Goal: Task Accomplishment & Management: Manage account settings

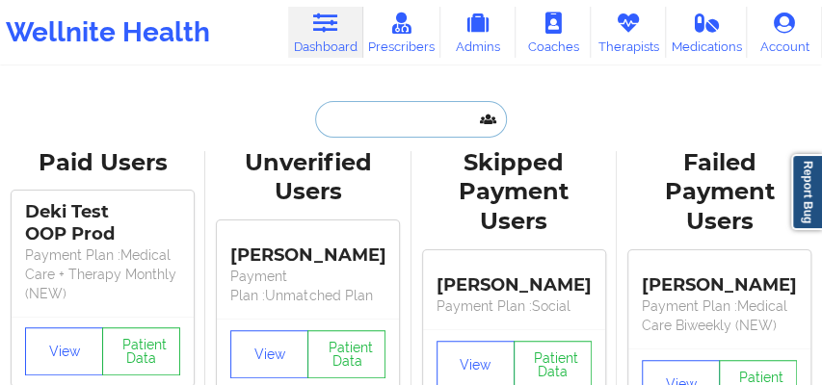
click at [353, 119] on input "text" at bounding box center [410, 119] width 191 height 37
paste input "[EMAIL_ADDRESS][DOMAIN_NAME]"
type input "[EMAIL_ADDRESS][DOMAIN_NAME]"
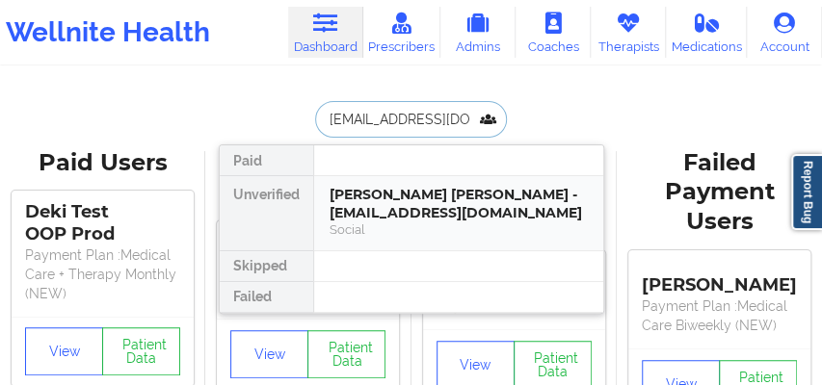
click at [374, 219] on div "[PERSON_NAME] [PERSON_NAME] - [EMAIL_ADDRESS][DOMAIN_NAME]" at bounding box center [458, 204] width 258 height 36
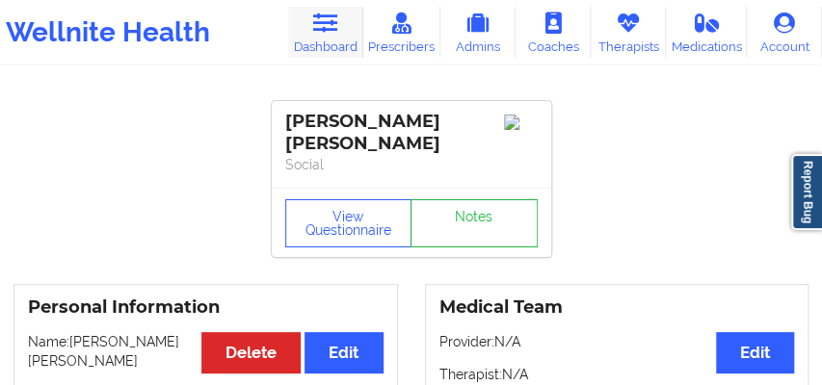
click at [321, 37] on link "Dashboard" at bounding box center [325, 32] width 75 height 51
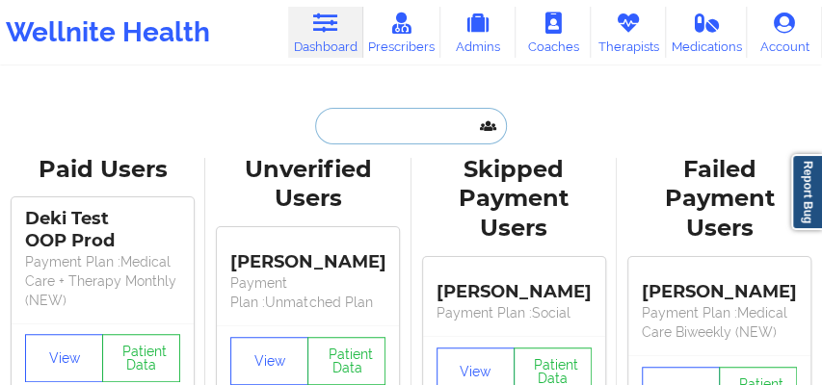
click at [369, 133] on input "text" at bounding box center [410, 126] width 191 height 37
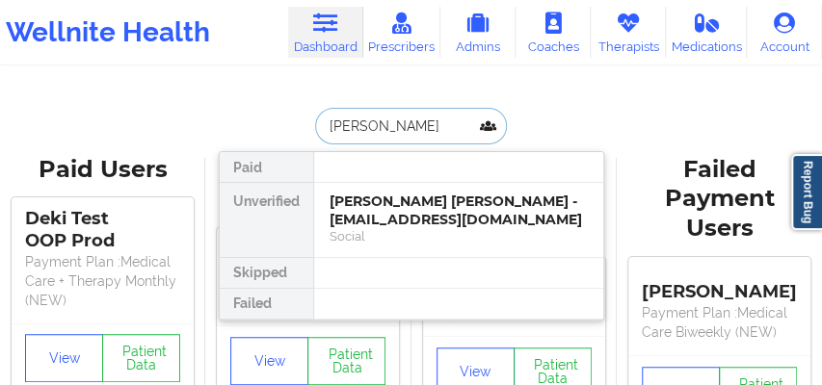
type input "[PERSON_NAME]"
click at [439, 235] on div "Social" at bounding box center [458, 236] width 258 height 16
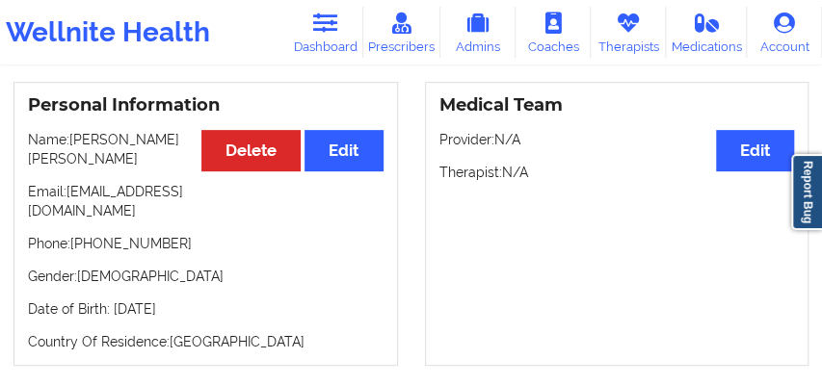
scroll to position [203, 0]
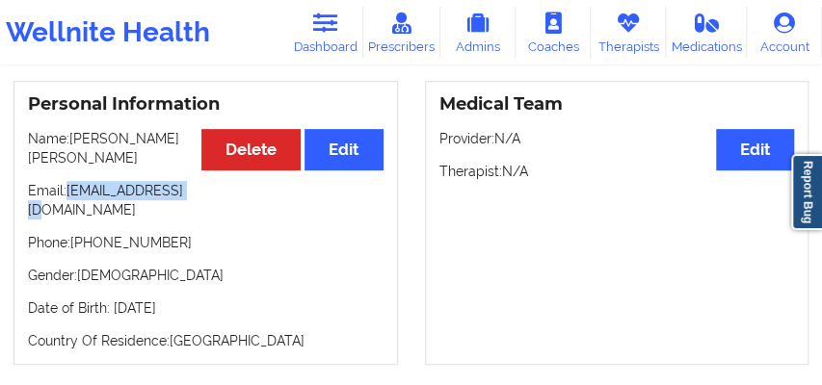
drag, startPoint x: 158, startPoint y: 212, endPoint x: 27, endPoint y: 211, distance: 131.0
click at [27, 211] on div "Personal Information Edit Delete Name: [PERSON_NAME] [PERSON_NAME] Email: [EMAI…" at bounding box center [205, 223] width 384 height 284
copy p "[EMAIL_ADDRESS][DOMAIN_NAME]"
click at [620, 37] on link "Therapists" at bounding box center [627, 32] width 75 height 51
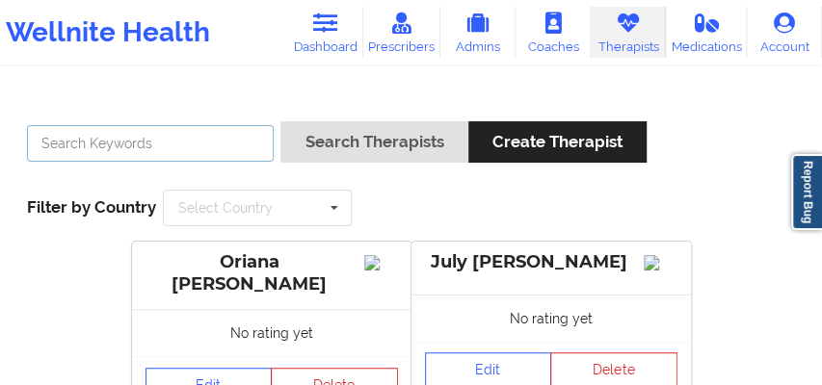
click at [117, 151] on input "text" at bounding box center [150, 143] width 247 height 37
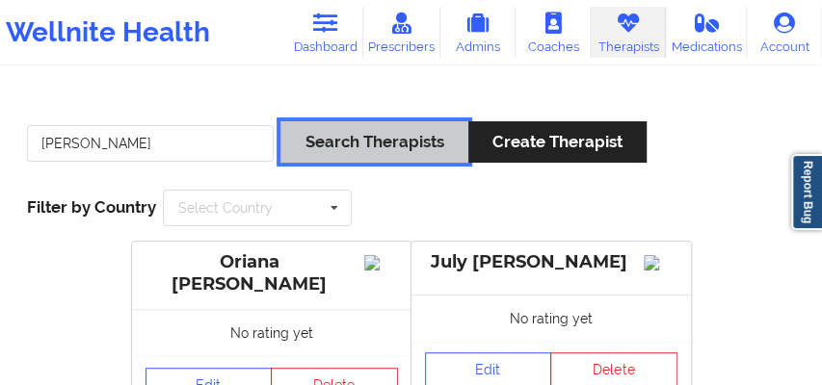
click at [318, 143] on button "Search Therapists" at bounding box center [373, 141] width 187 height 41
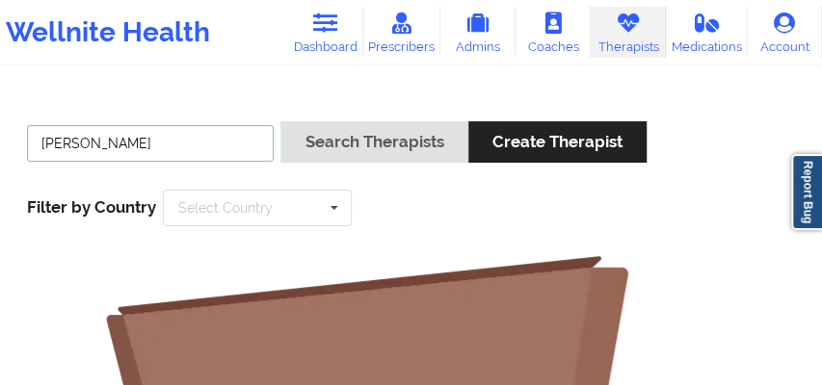
click at [166, 144] on input "[PERSON_NAME]" at bounding box center [150, 143] width 247 height 37
click at [114, 144] on input "[PERSON_NAME]" at bounding box center [150, 143] width 247 height 37
click at [105, 143] on input "[PERSON_NAME]" at bounding box center [150, 143] width 247 height 37
drag, startPoint x: 112, startPoint y: 143, endPoint x: 144, endPoint y: 143, distance: 32.7
click at [144, 143] on input "[PERSON_NAME]" at bounding box center [150, 143] width 247 height 37
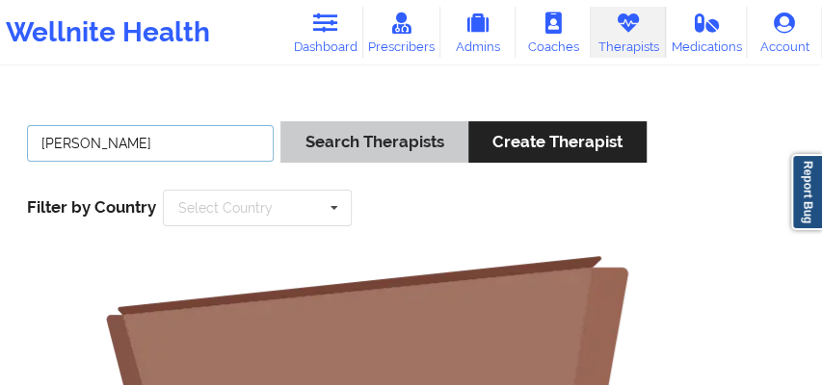
type input "[PERSON_NAME]"
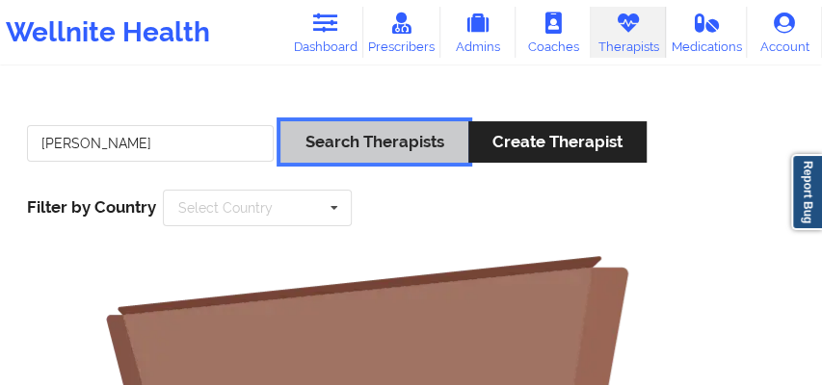
click at [327, 141] on button "Search Therapists" at bounding box center [373, 141] width 187 height 41
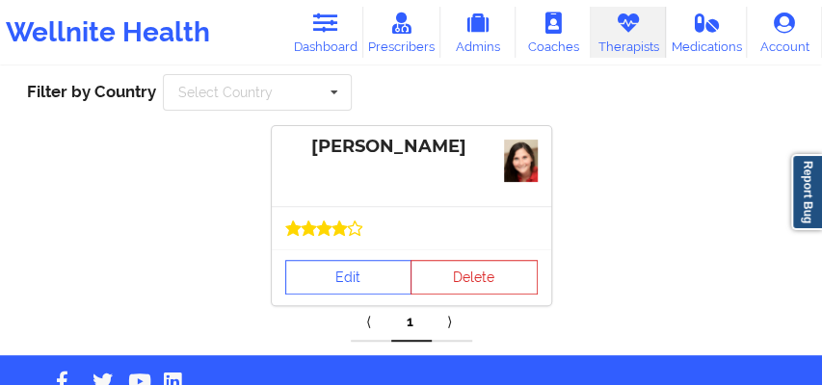
scroll to position [128, 0]
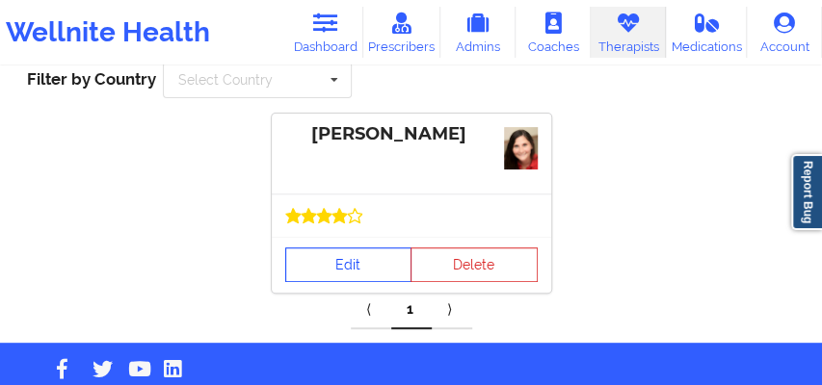
click at [332, 270] on link "Edit" at bounding box center [348, 265] width 127 height 35
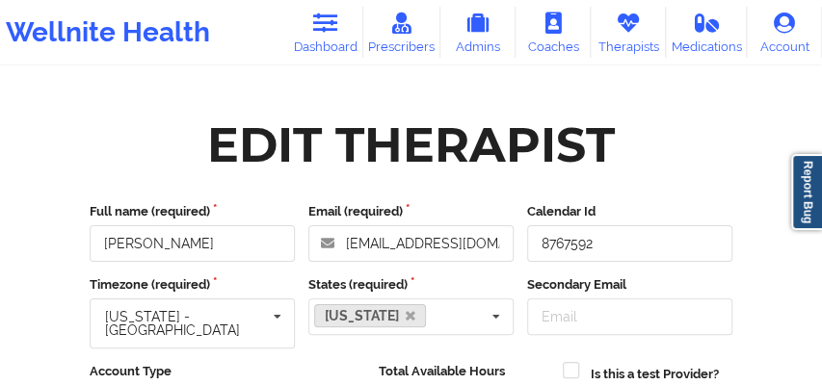
scroll to position [489, 0]
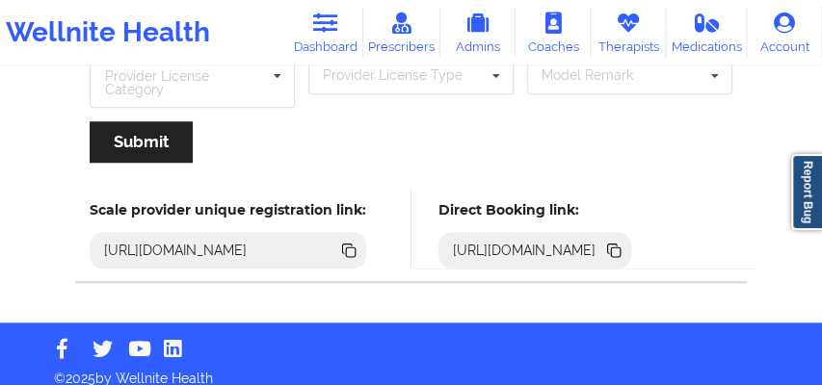
click at [620, 248] on icon at bounding box center [616, 253] width 10 height 10
click at [613, 44] on link "Therapists" at bounding box center [627, 32] width 75 height 51
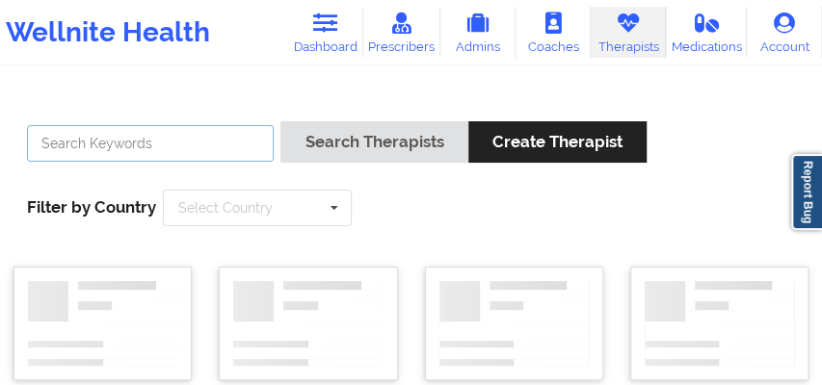
click at [210, 144] on input "text" at bounding box center [150, 143] width 247 height 37
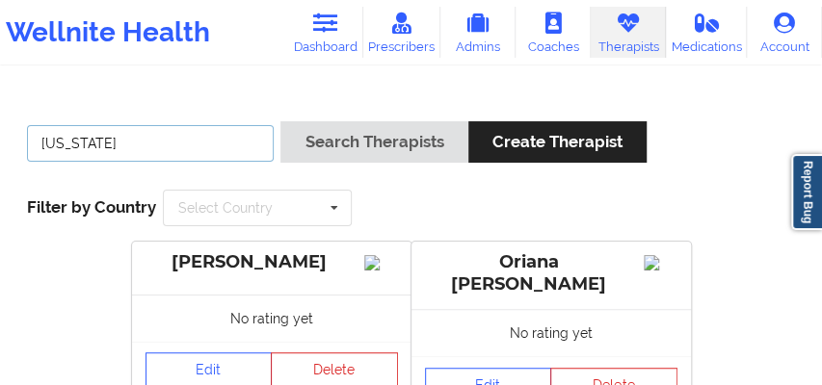
type input "[US_STATE][PERSON_NAME]"
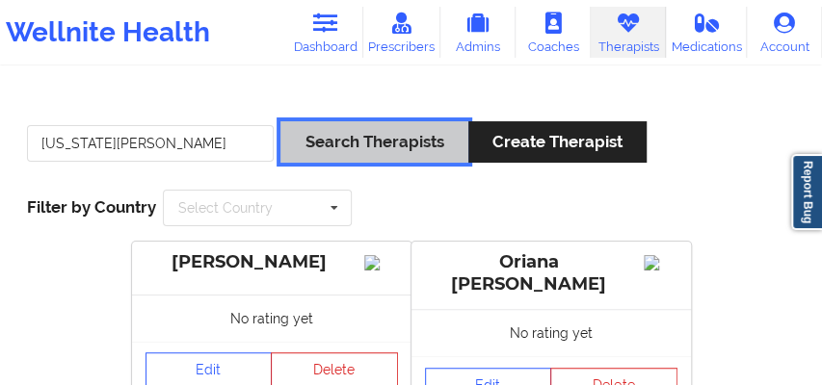
click at [341, 154] on button "Search Therapists" at bounding box center [373, 141] width 187 height 41
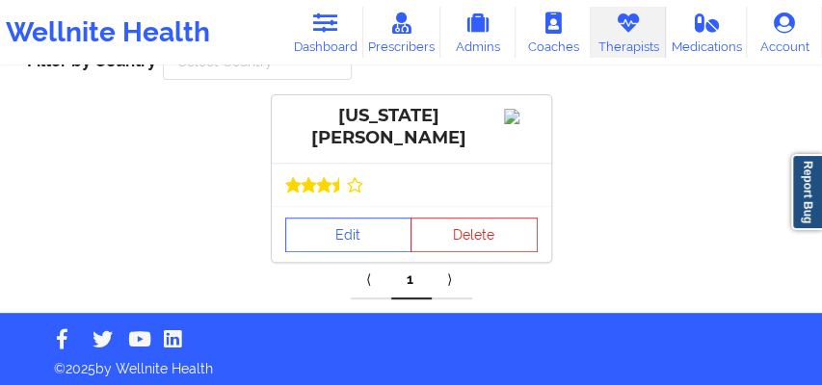
scroll to position [156, 0]
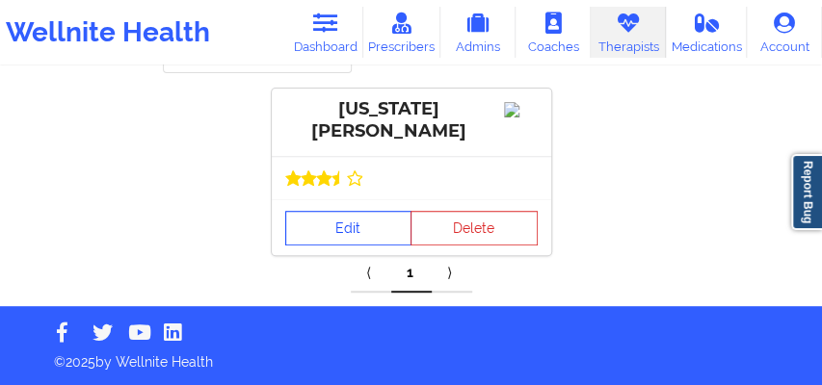
click at [339, 227] on link "Edit" at bounding box center [348, 228] width 127 height 35
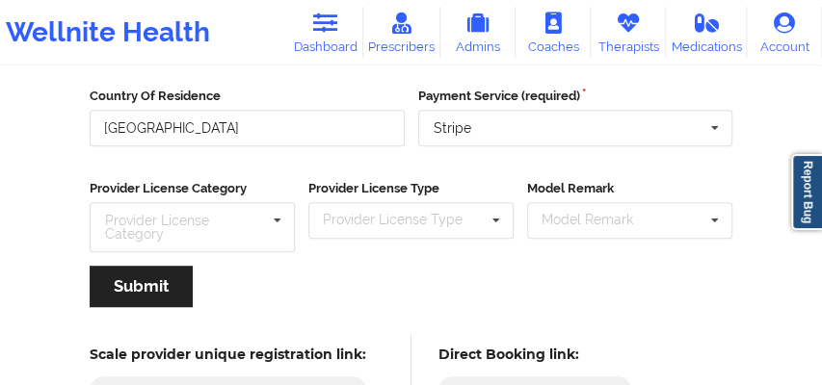
scroll to position [489, 0]
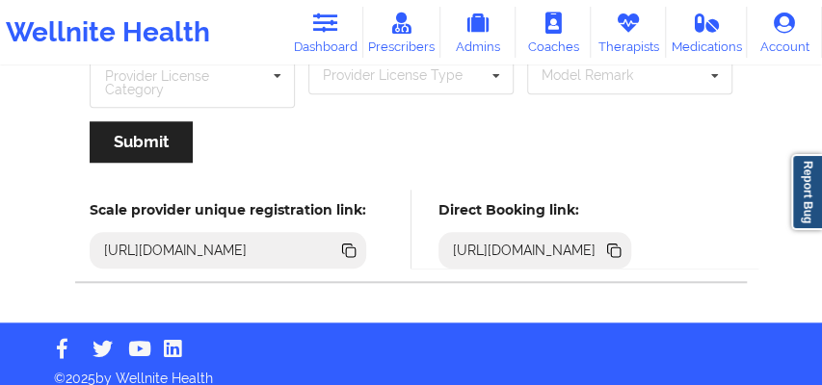
click at [620, 248] on icon at bounding box center [616, 253] width 10 height 10
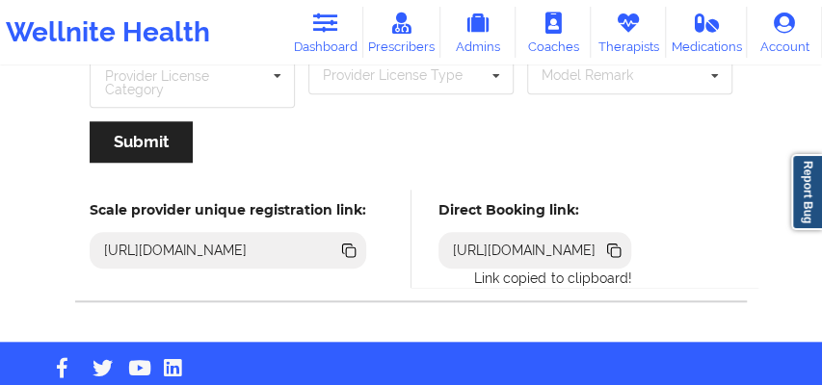
click at [620, 248] on icon at bounding box center [616, 253] width 10 height 10
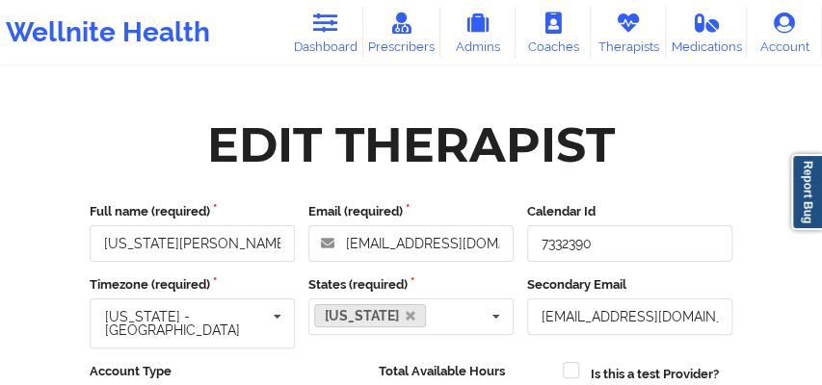
scroll to position [0, 0]
click at [618, 46] on link "Therapists" at bounding box center [627, 32] width 75 height 51
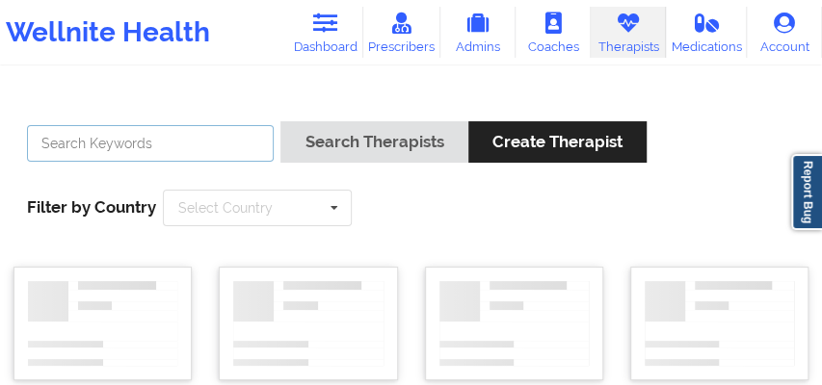
click at [214, 135] on input "text" at bounding box center [150, 143] width 247 height 37
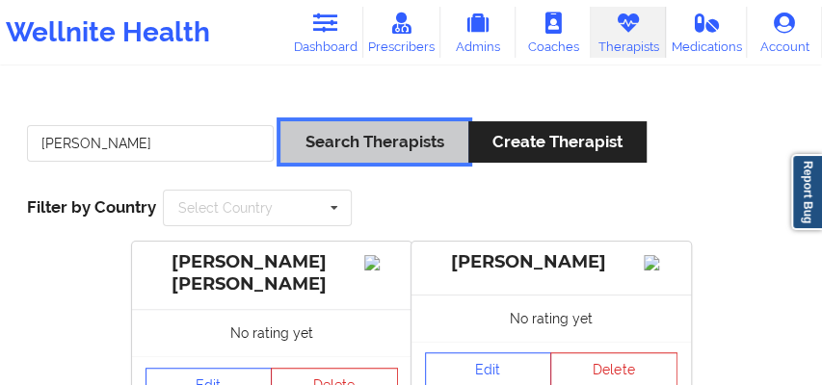
click at [324, 148] on button "Search Therapists" at bounding box center [373, 141] width 187 height 41
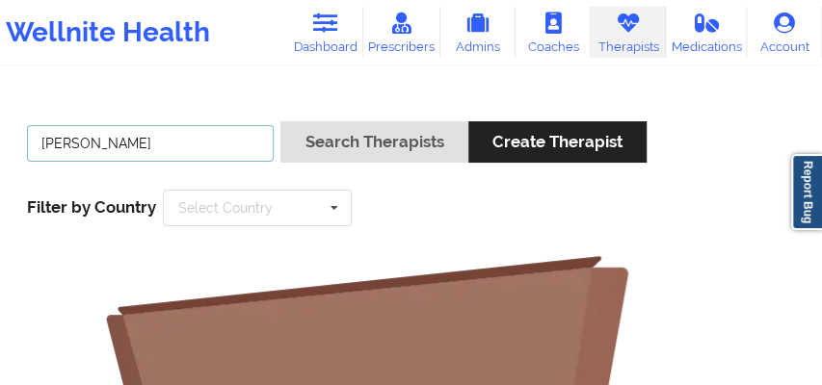
click at [79, 144] on input "[PERSON_NAME]" at bounding box center [150, 143] width 247 height 37
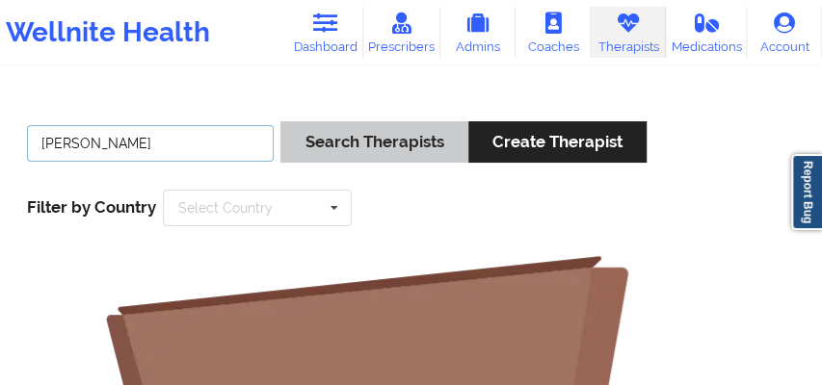
type input "[PERSON_NAME]"
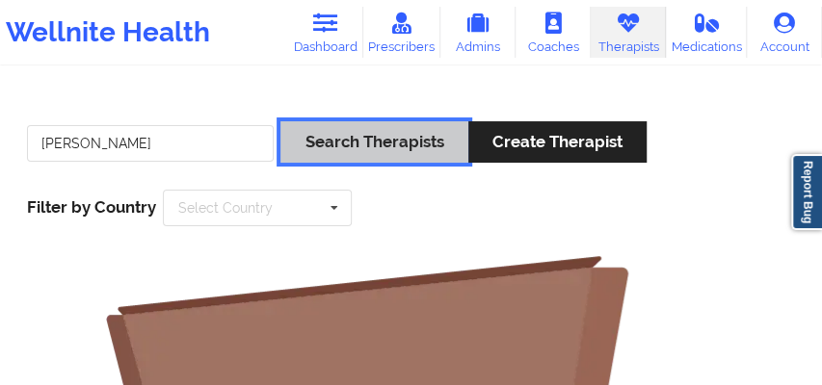
click at [372, 144] on button "Search Therapists" at bounding box center [373, 141] width 187 height 41
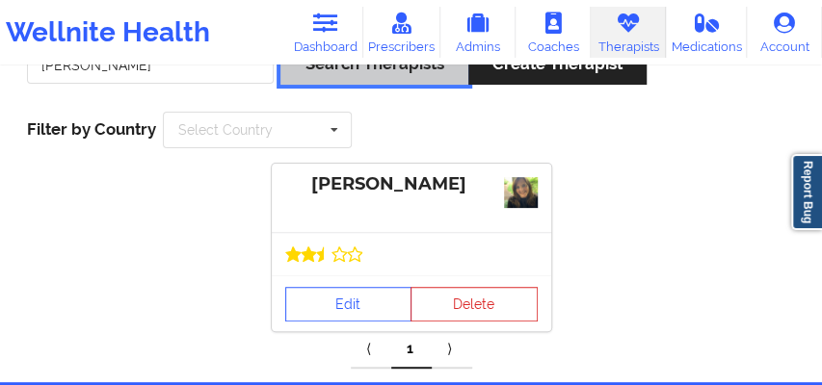
scroll to position [153, 0]
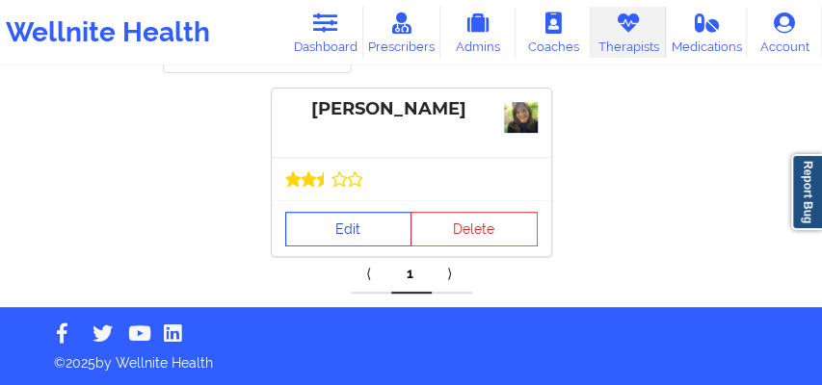
click at [351, 225] on link "Edit" at bounding box center [348, 229] width 127 height 35
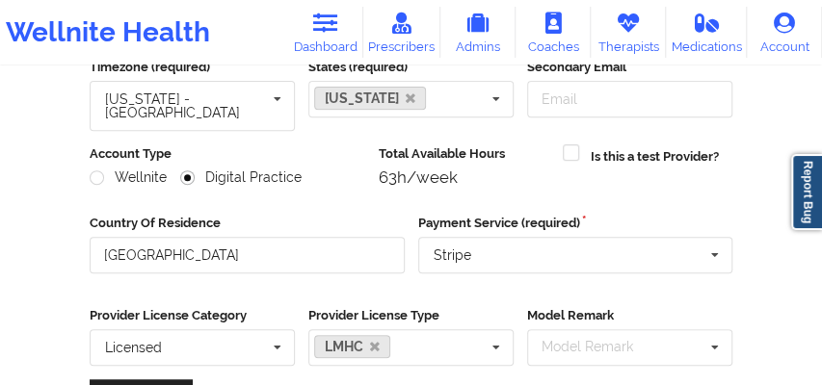
scroll to position [517, 0]
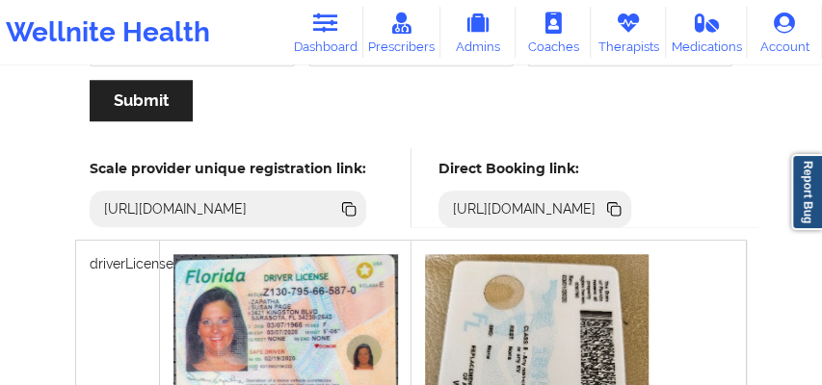
click at [620, 206] on icon at bounding box center [616, 211] width 10 height 10
click at [316, 29] on icon at bounding box center [324, 23] width 25 height 21
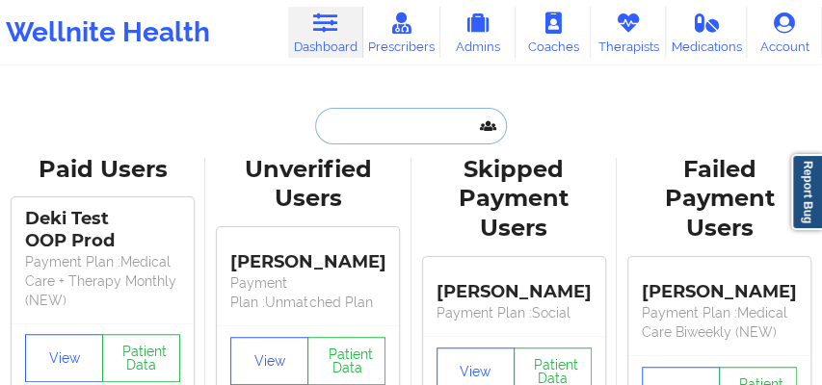
click at [349, 130] on input "text" at bounding box center [410, 126] width 191 height 37
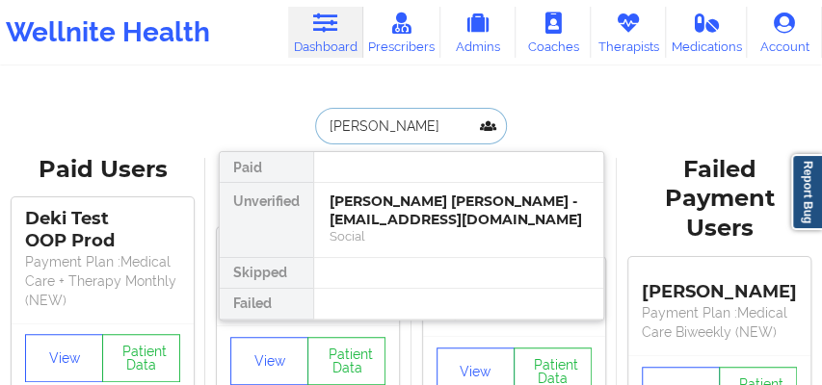
type input "[PERSON_NAME]"
click at [401, 223] on div "[PERSON_NAME] - [EMAIL_ADDRESS][DOMAIN_NAME]" at bounding box center [458, 211] width 258 height 36
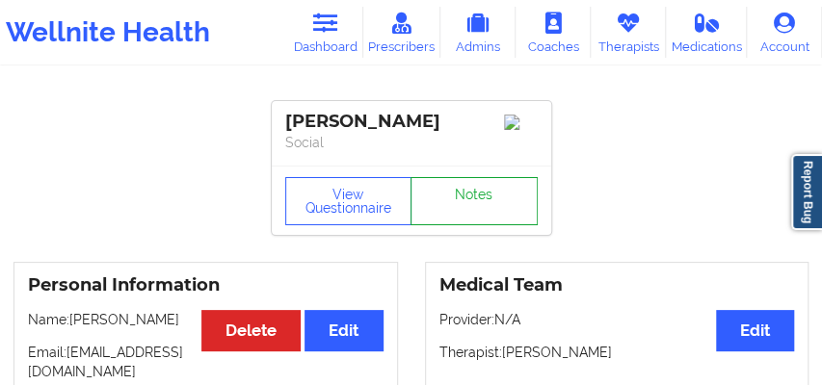
click at [489, 197] on link "Notes" at bounding box center [473, 201] width 127 height 48
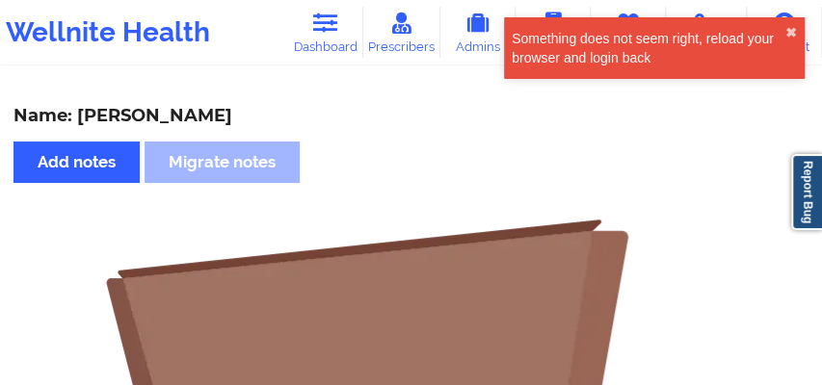
click at [784, 30] on div "Something does not seem right, reload your browser and login back" at bounding box center [648, 48] width 274 height 39
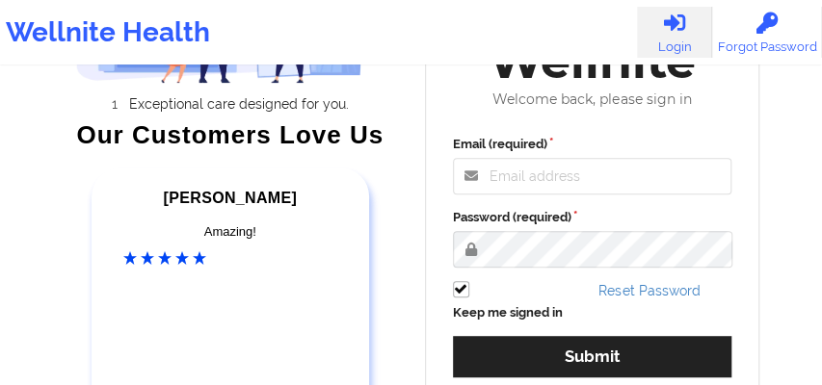
scroll to position [214, 0]
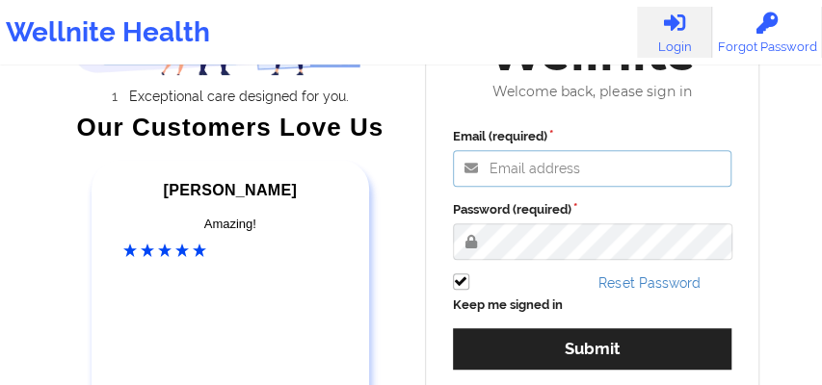
click at [502, 168] on input "Email (required)" at bounding box center [592, 168] width 279 height 37
type input "Fanama@wellnite.com"
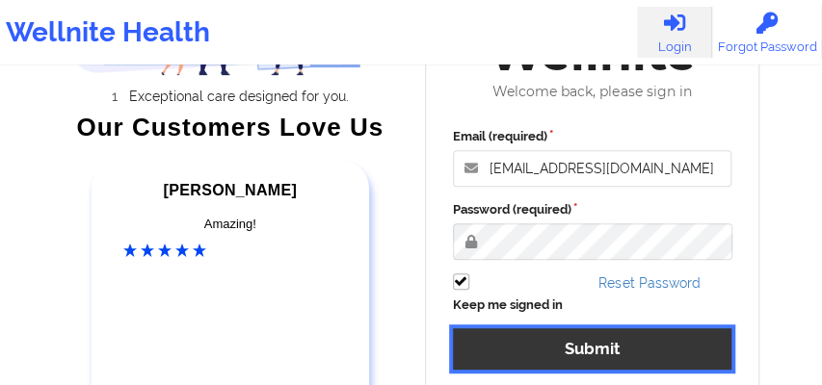
click at [544, 349] on button "Submit" at bounding box center [592, 348] width 279 height 41
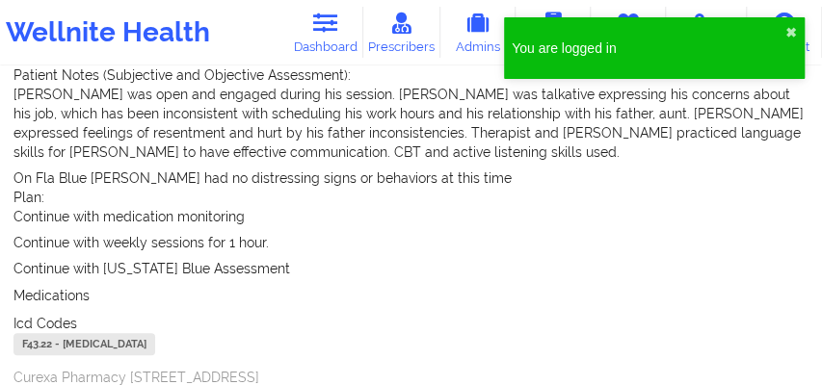
scroll to position [746, 0]
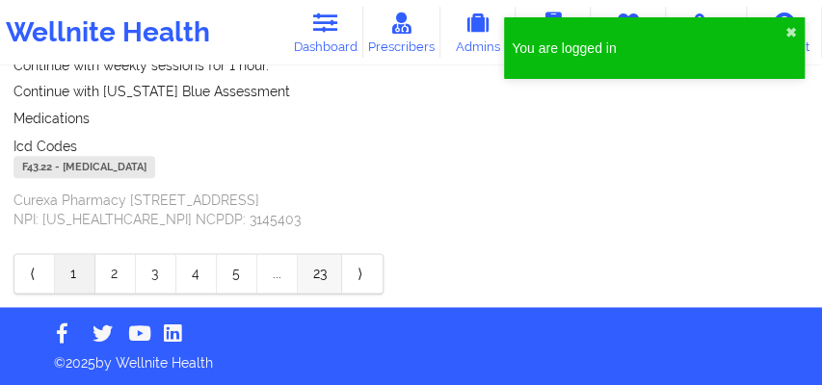
click at [318, 274] on link "23" at bounding box center [320, 273] width 44 height 39
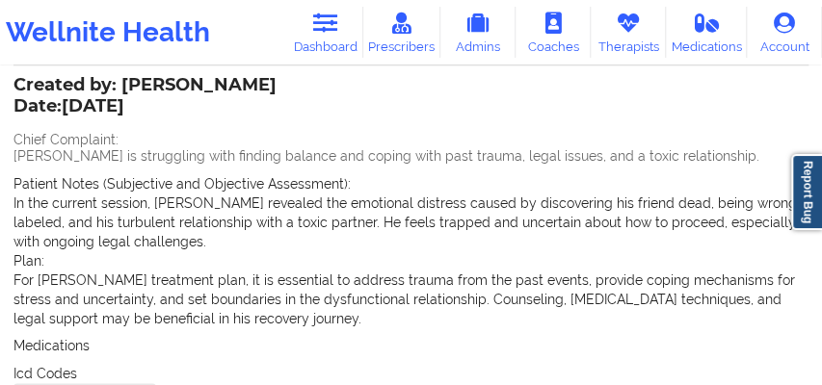
scroll to position [585, 0]
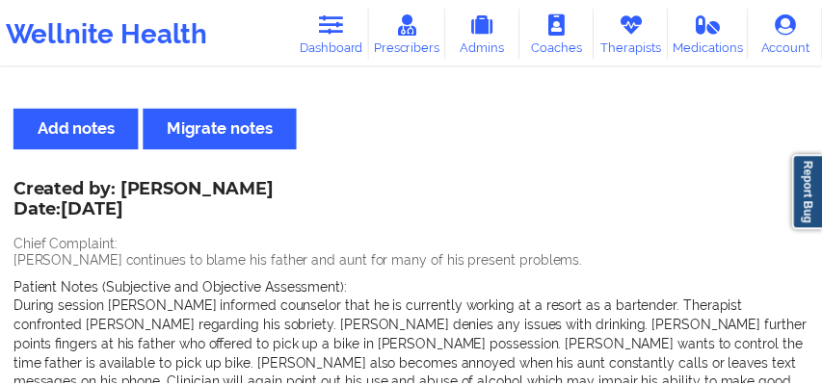
scroll to position [585, 0]
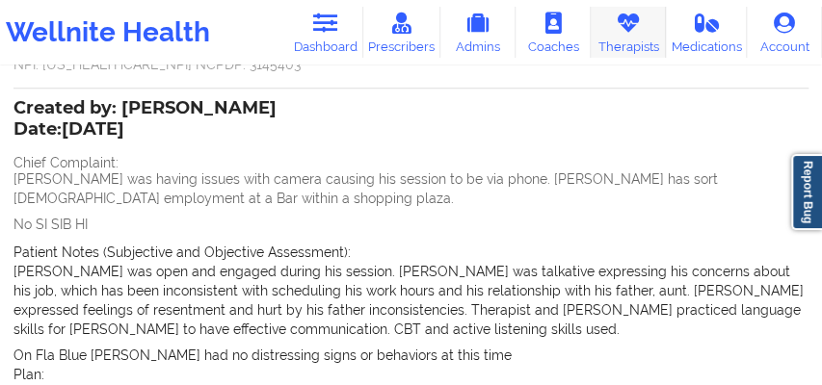
click at [620, 40] on link "Therapists" at bounding box center [627, 32] width 75 height 51
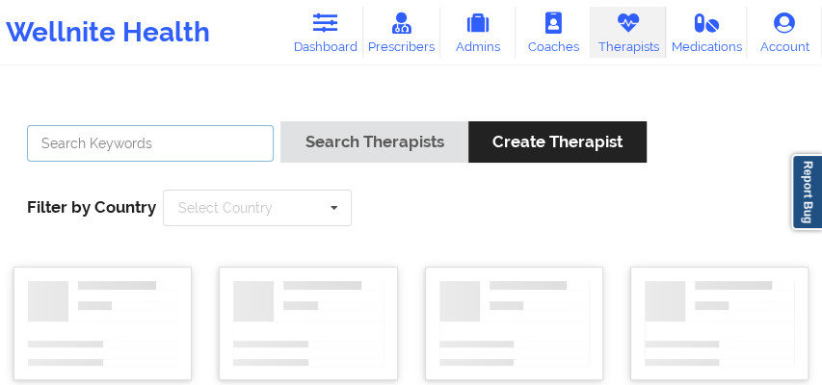
click at [199, 144] on input "text" at bounding box center [150, 143] width 247 height 37
type input "j"
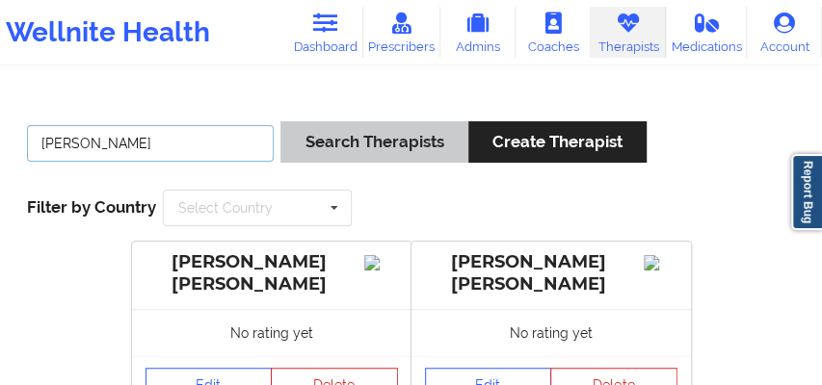
type input "Hugh"
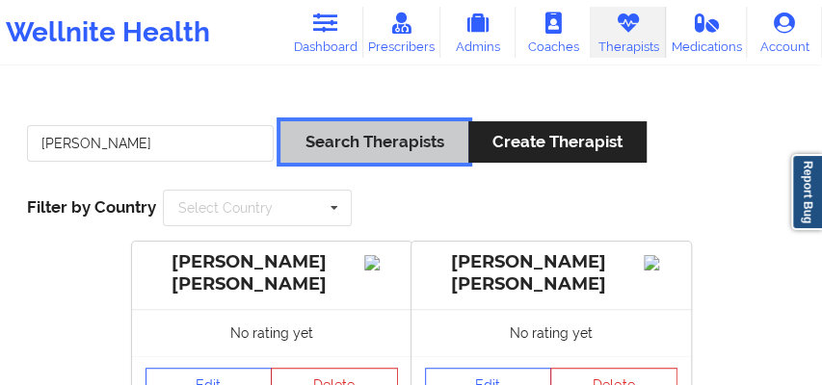
click at [357, 128] on button "Search Therapists" at bounding box center [373, 141] width 187 height 41
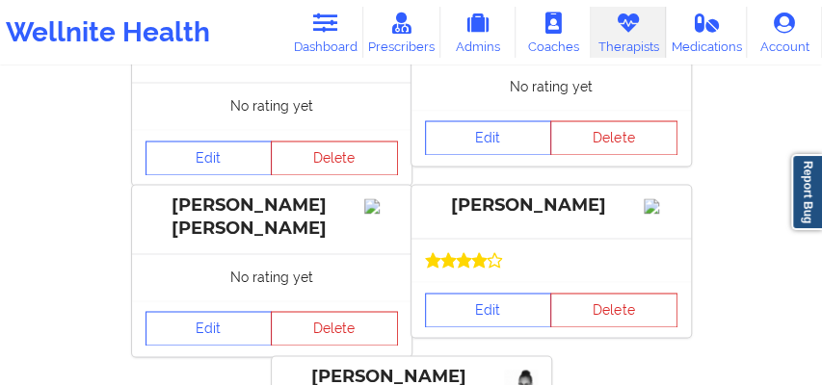
scroll to position [850, 0]
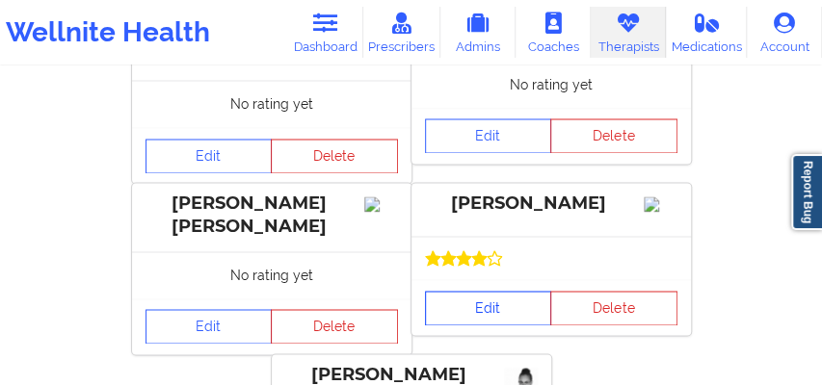
click at [486, 298] on link "Edit" at bounding box center [488, 308] width 127 height 35
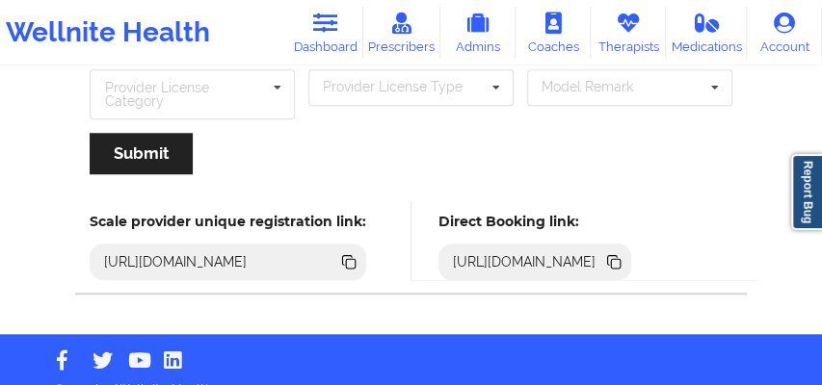
scroll to position [489, 0]
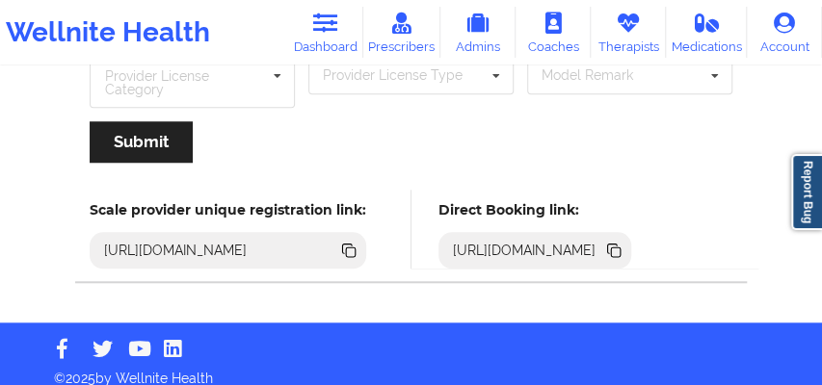
click at [620, 248] on icon at bounding box center [616, 253] width 10 height 10
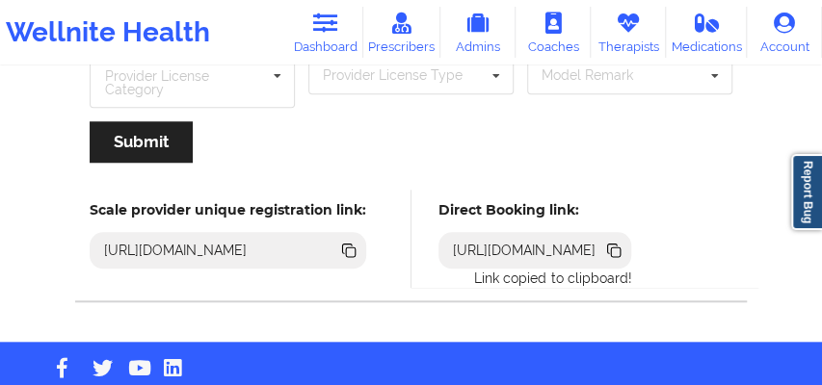
click at [620, 248] on icon at bounding box center [616, 253] width 10 height 10
